Goal: Task Accomplishment & Management: Complete application form

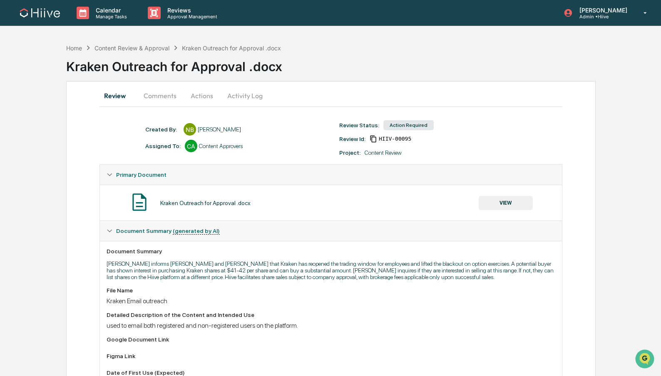
click at [154, 97] on button "Comments" at bounding box center [160, 96] width 46 height 20
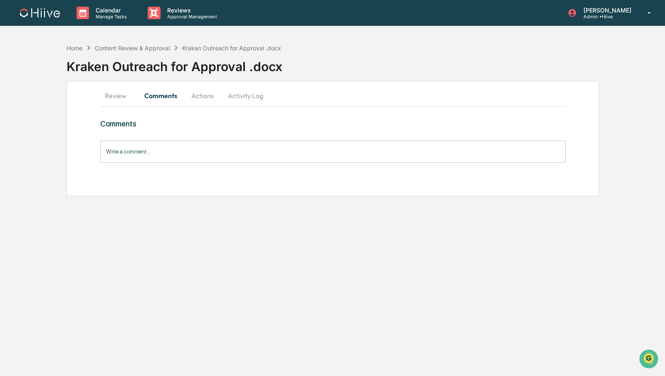
click at [199, 99] on button "Actions" at bounding box center [202, 96] width 37 height 20
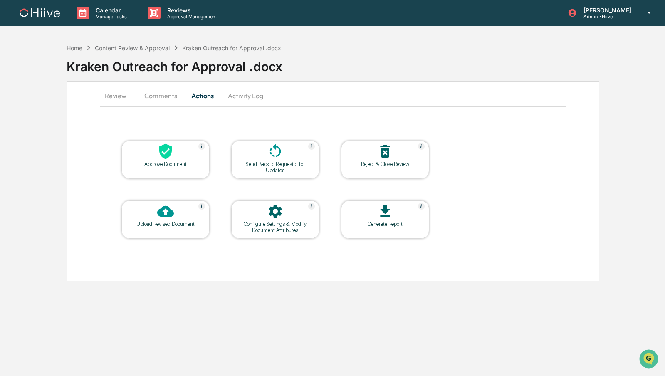
click at [120, 98] on button "Review" at bounding box center [118, 96] width 37 height 20
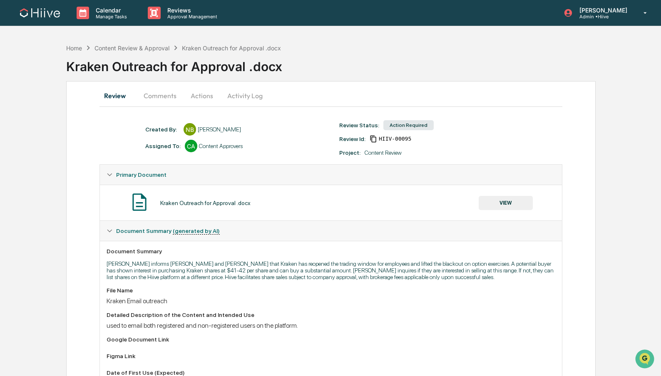
click at [502, 204] on button "VIEW" at bounding box center [505, 203] width 54 height 14
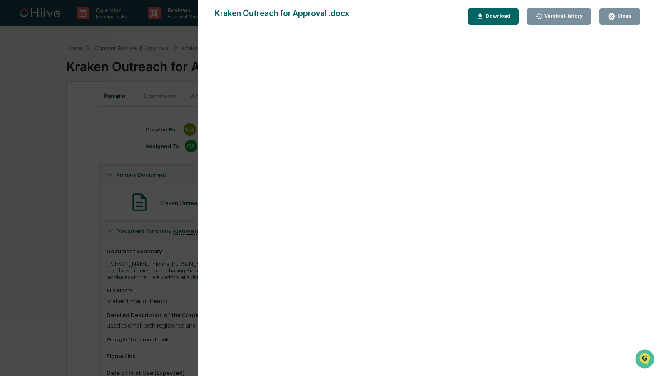
click at [626, 13] on div "Close" at bounding box center [623, 16] width 16 height 6
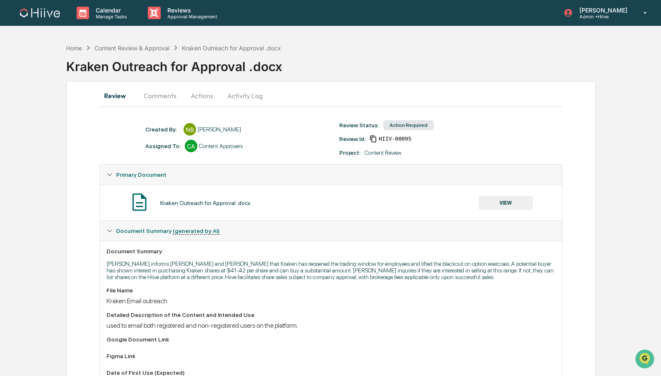
click at [163, 95] on button "Comments" at bounding box center [160, 96] width 46 height 20
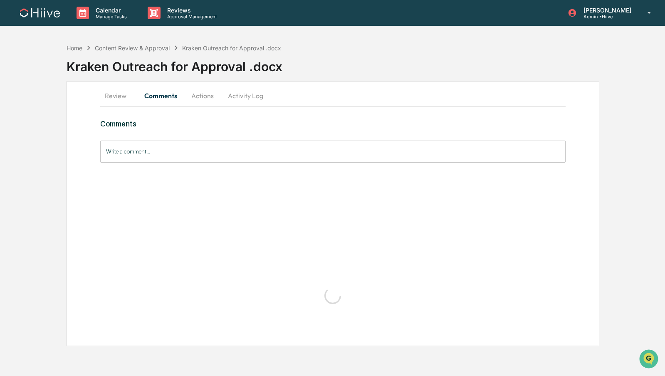
click at [212, 101] on button "Actions" at bounding box center [202, 96] width 37 height 20
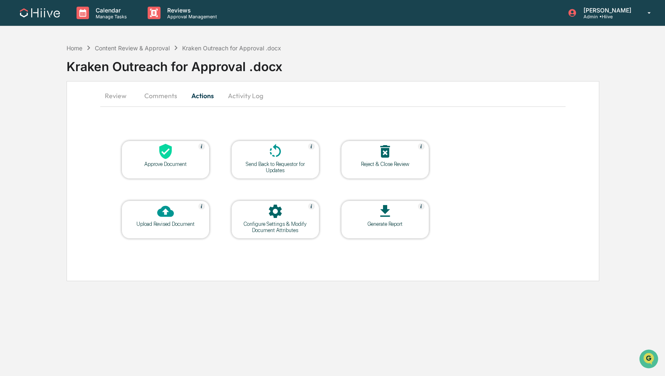
click at [175, 155] on div at bounding box center [165, 152] width 83 height 18
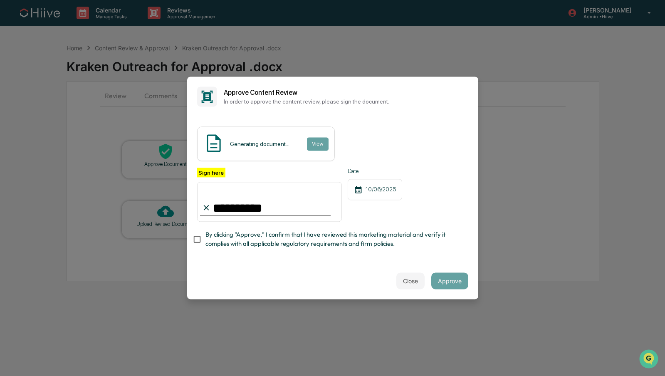
type input "**********"
click at [276, 239] on span "By clicking "Approve," I confirm that I have reviewed this marketing material a…" at bounding box center [334, 239] width 256 height 19
click at [451, 279] on button "Approve" at bounding box center [449, 281] width 37 height 17
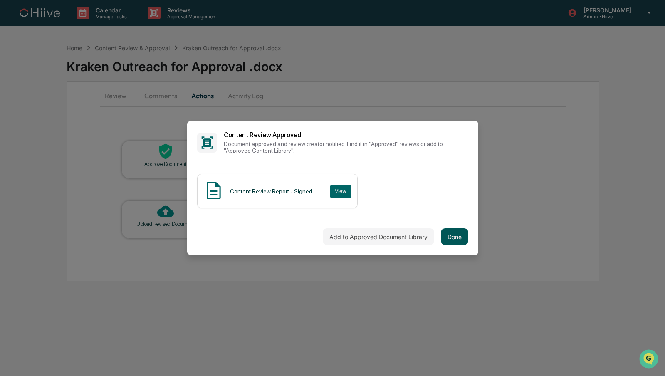
click at [447, 233] on button "Done" at bounding box center [454, 236] width 27 height 17
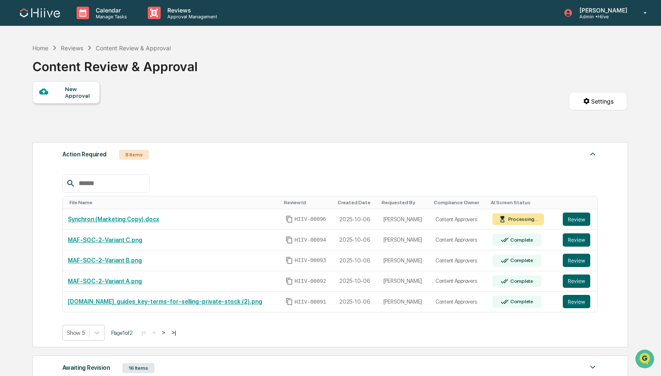
click at [168, 333] on button ">" at bounding box center [163, 332] width 8 height 7
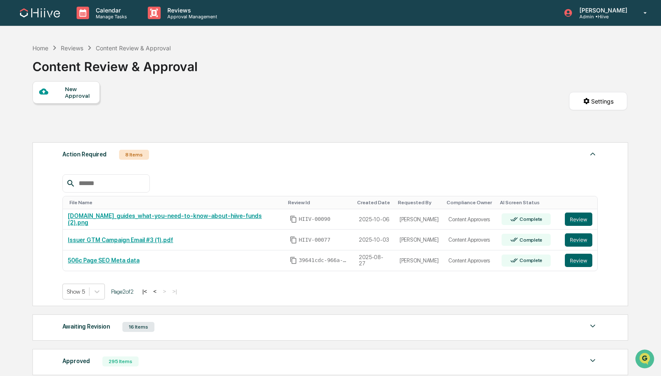
click at [149, 290] on button "|<" at bounding box center [145, 291] width 10 height 7
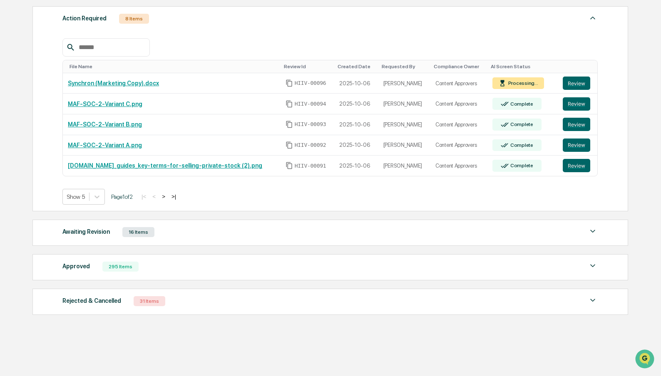
scroll to position [139, 0]
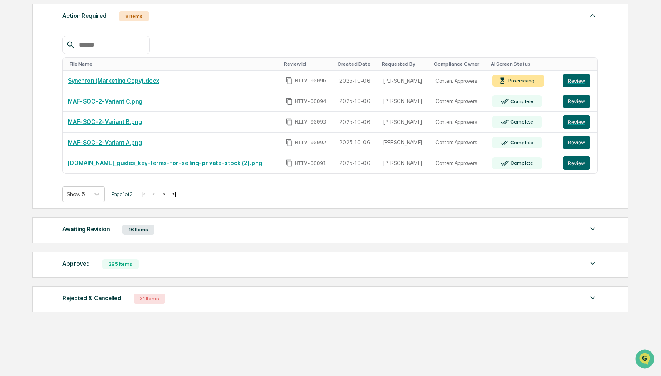
click at [212, 263] on div "Approved 295 Items" at bounding box center [329, 264] width 535 height 12
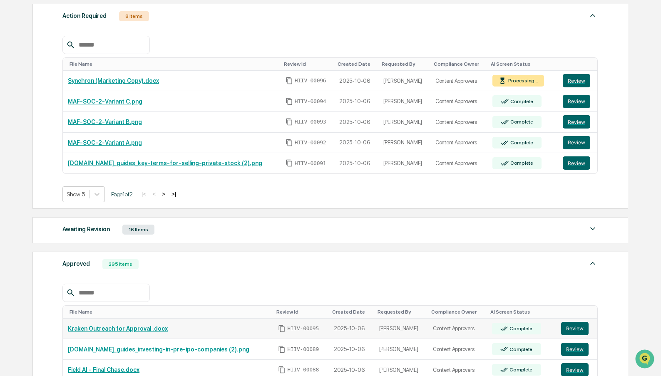
click at [538, 332] on div "Complete" at bounding box center [516, 329] width 49 height 12
drag, startPoint x: 577, startPoint y: 331, endPoint x: 559, endPoint y: 314, distance: 24.1
click at [577, 331] on button "Review" at bounding box center [574, 328] width 27 height 13
